Goal: Task Accomplishment & Management: Complete application form

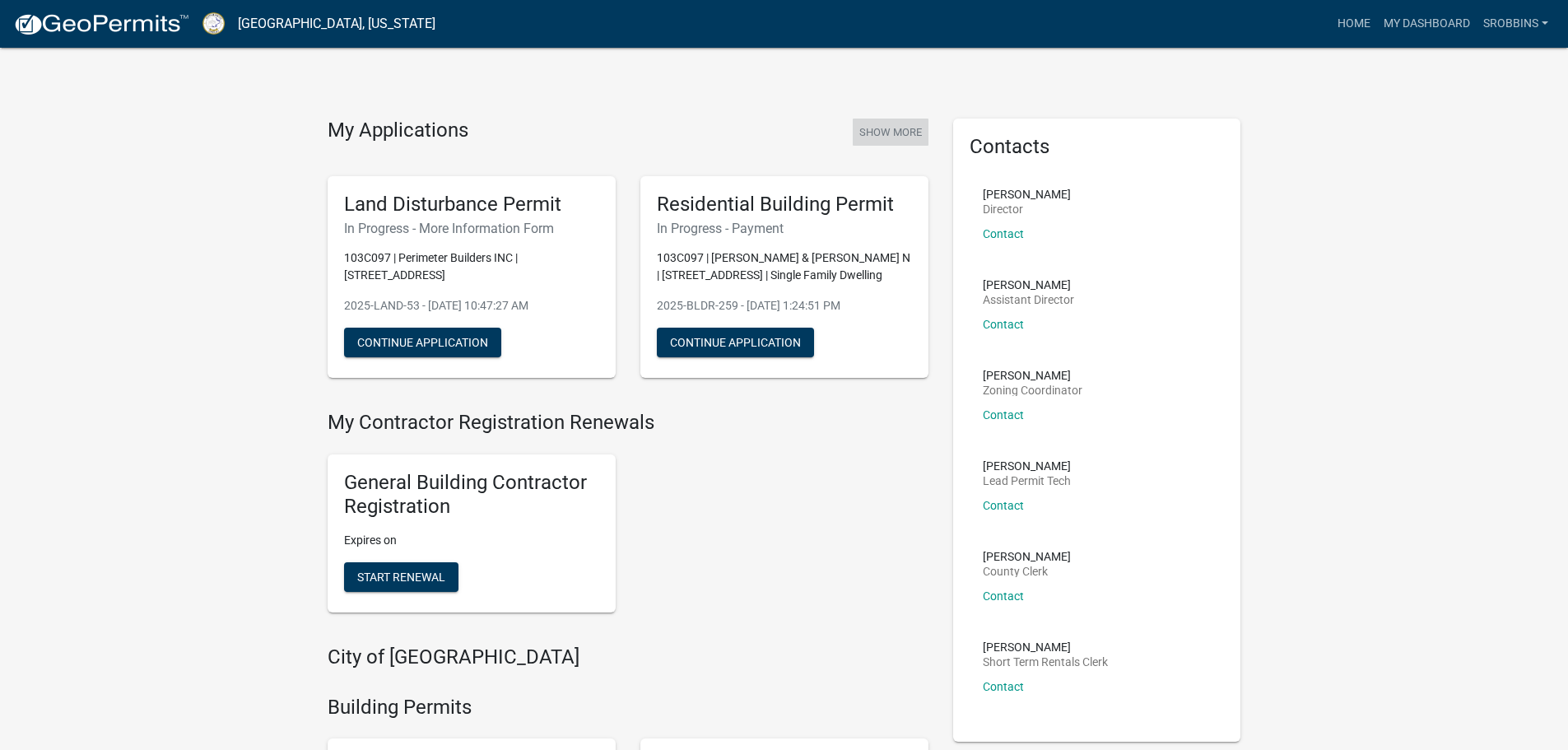
click at [912, 131] on button "Show More" at bounding box center [891, 132] width 76 height 27
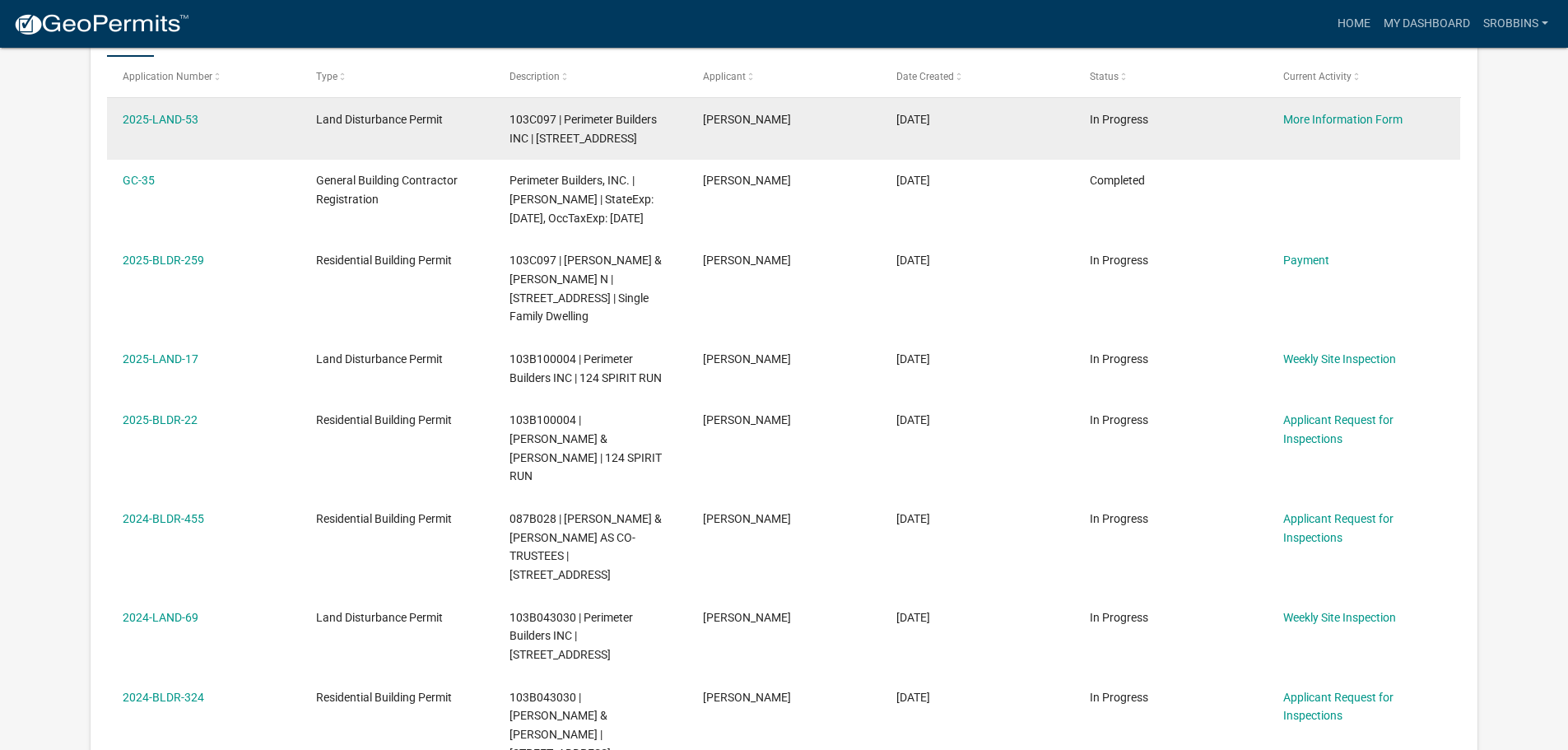
scroll to position [329, 0]
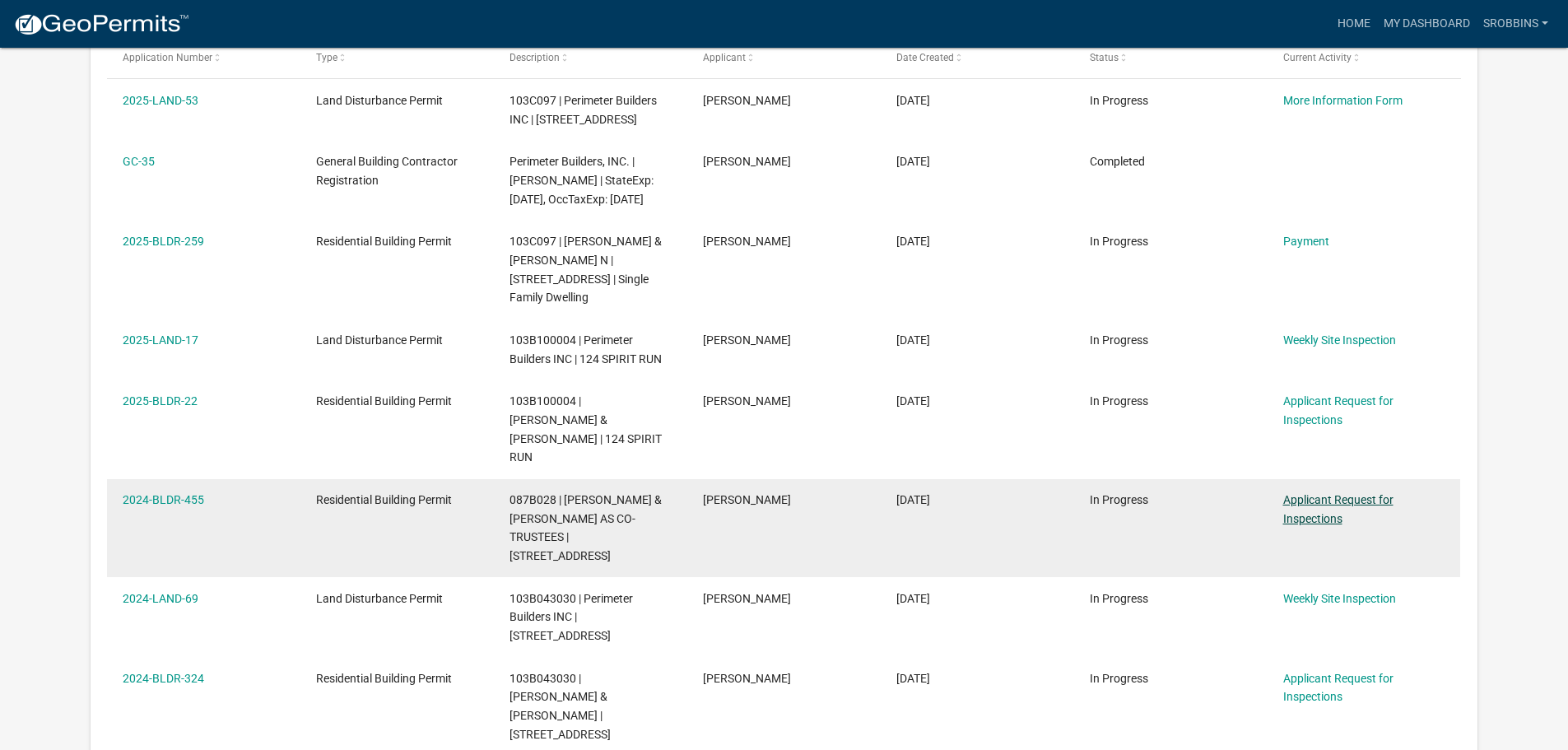
click at [1338, 493] on link "Applicant Request for Inspections" at bounding box center [1339, 509] width 110 height 32
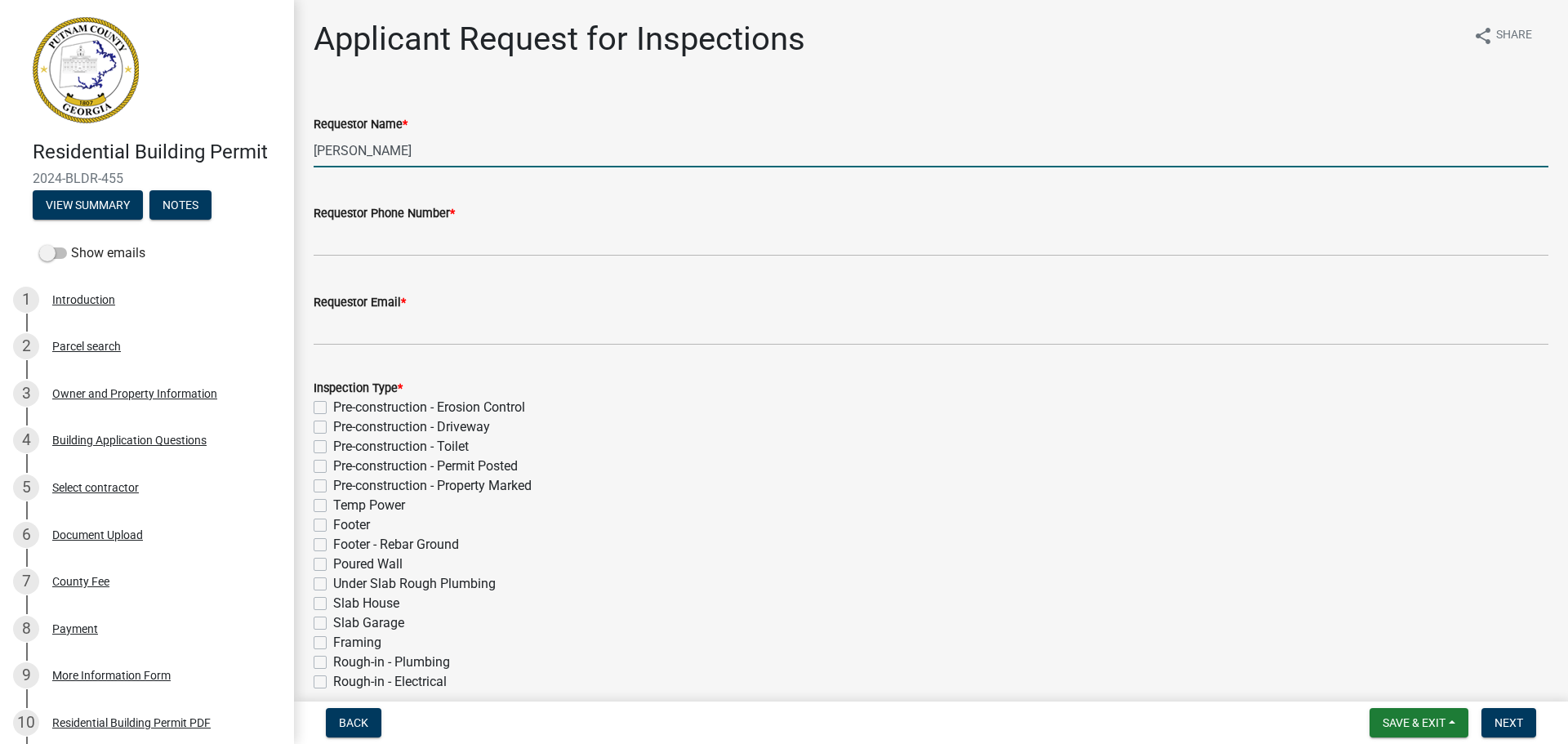
drag, startPoint x: 443, startPoint y: 154, endPoint x: 260, endPoint y: 152, distance: 183.0
click at [260, 152] on div "Residential Building Permit 2024-BLDR-455 View Summary Notes Show emails 1 Intr…" at bounding box center [784, 372] width 1568 height 744
type input "[PERSON_NAME]"
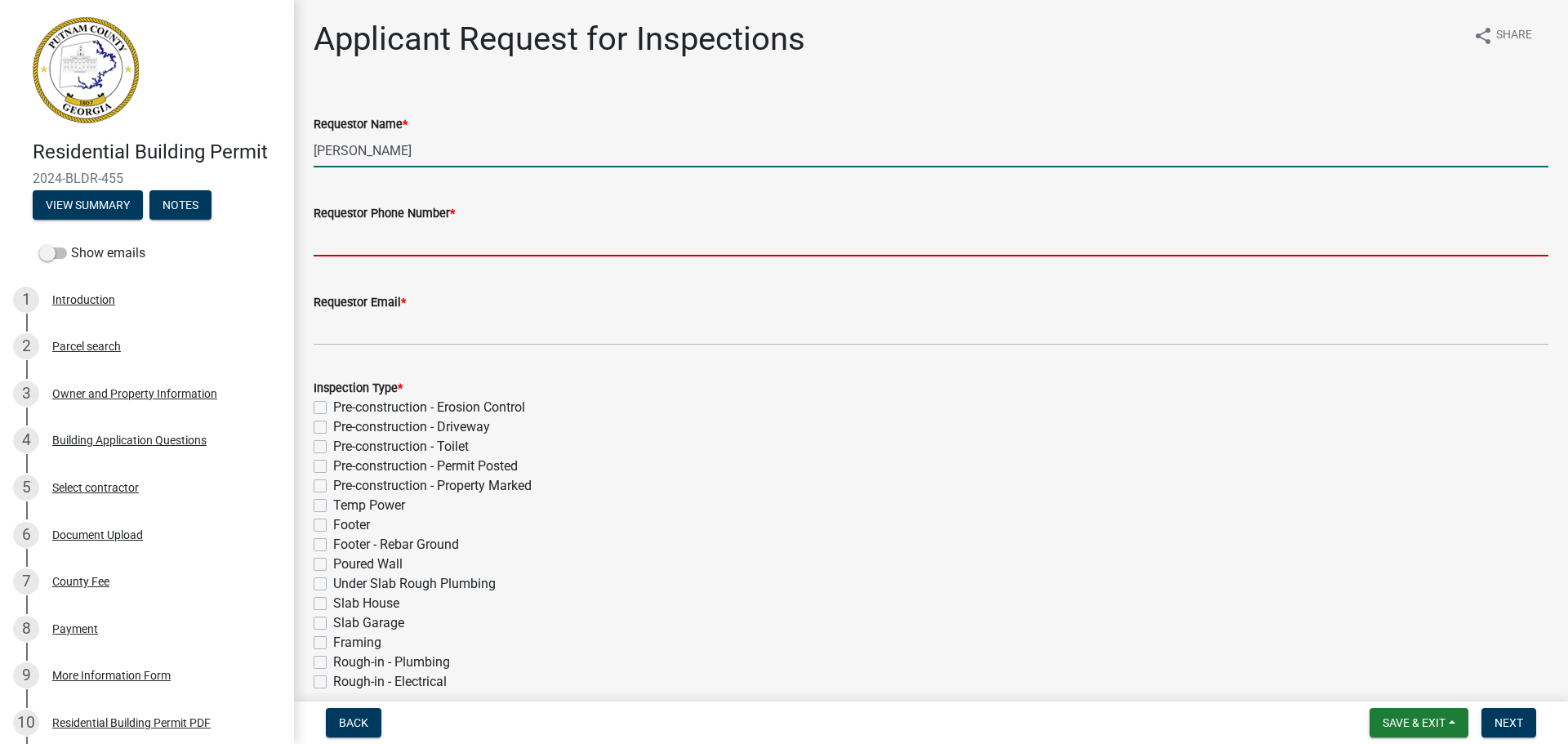
type input "4783878866"
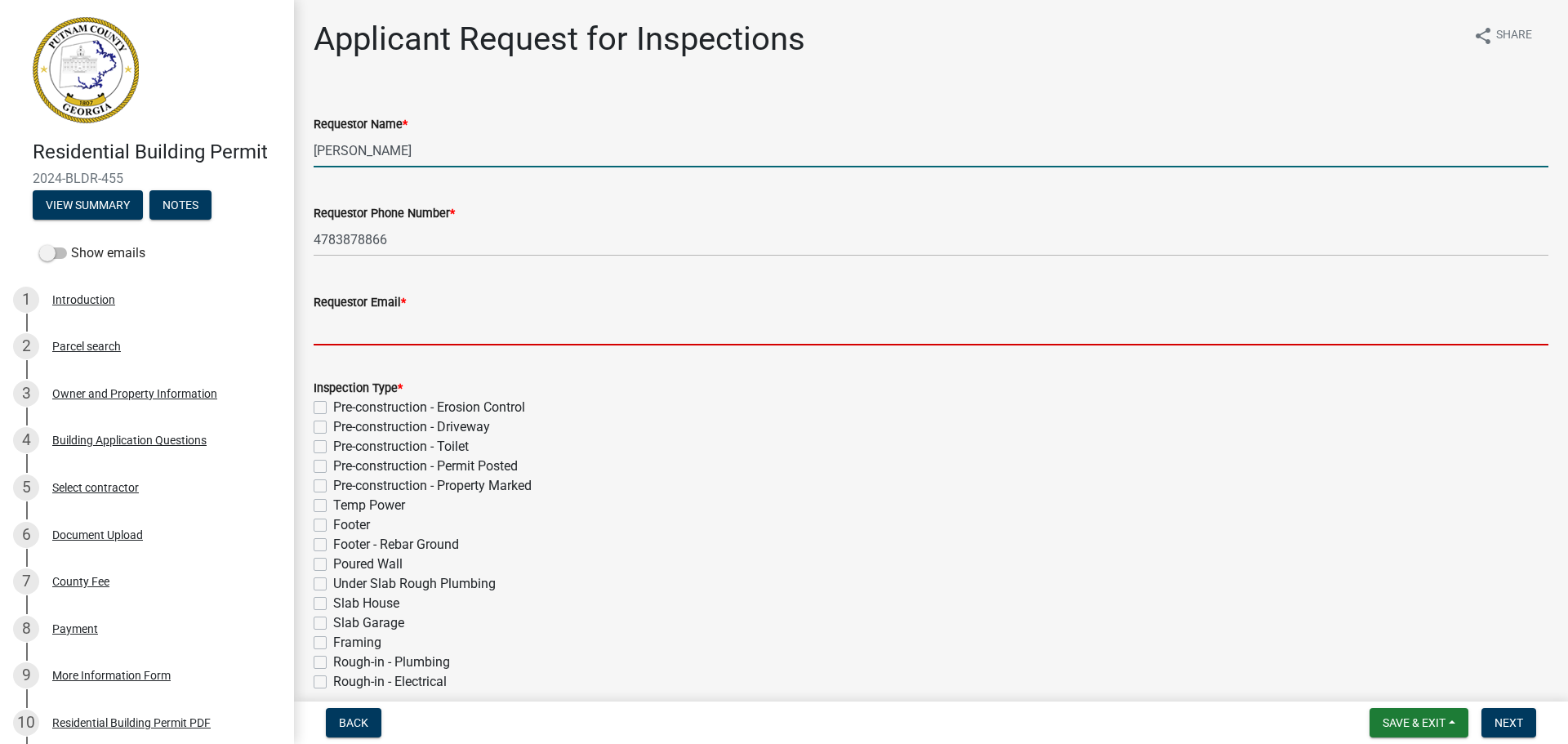
type input "[EMAIL_ADDRESS][DOMAIN_NAME]"
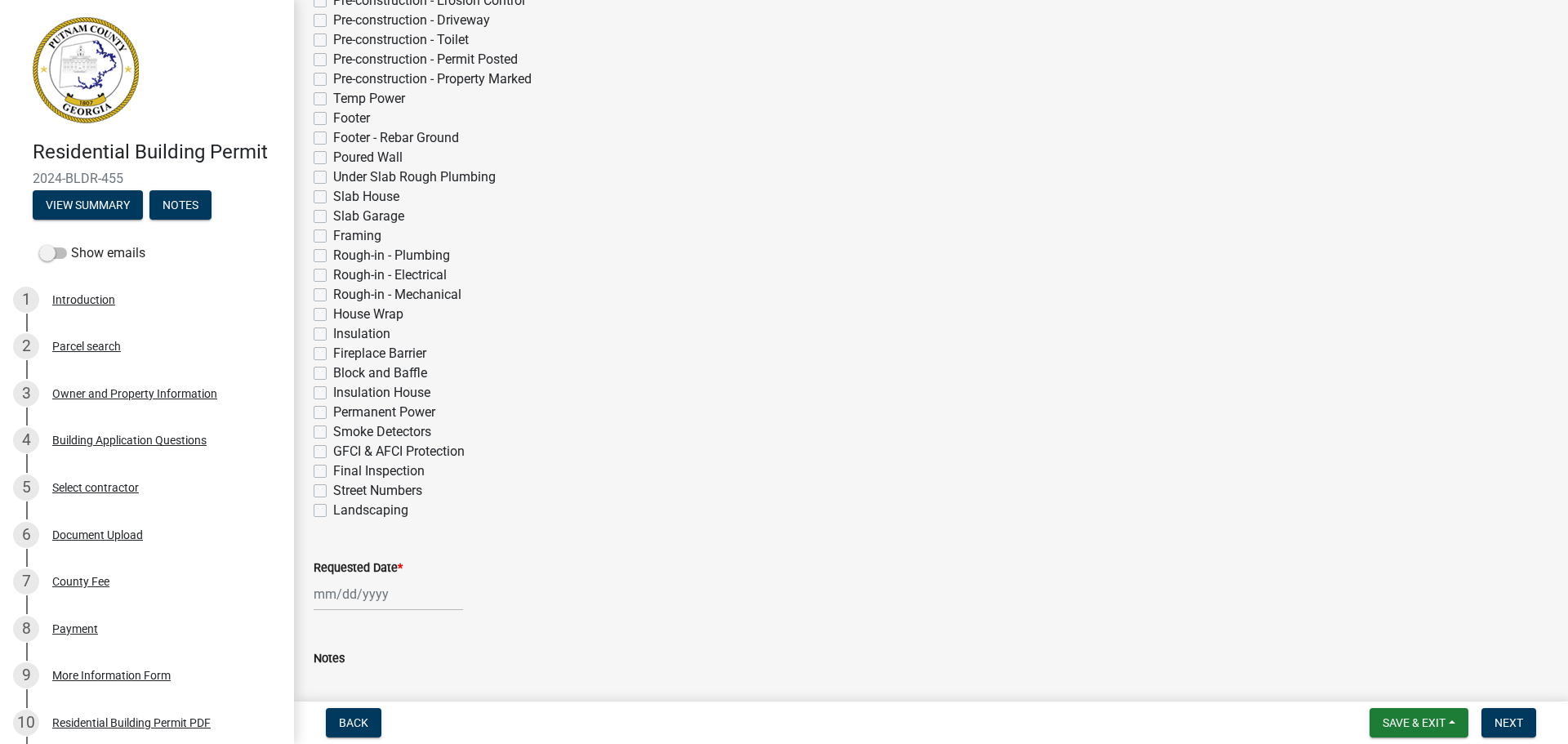
scroll to position [533, 0]
